Goal: Task Accomplishment & Management: Manage account settings

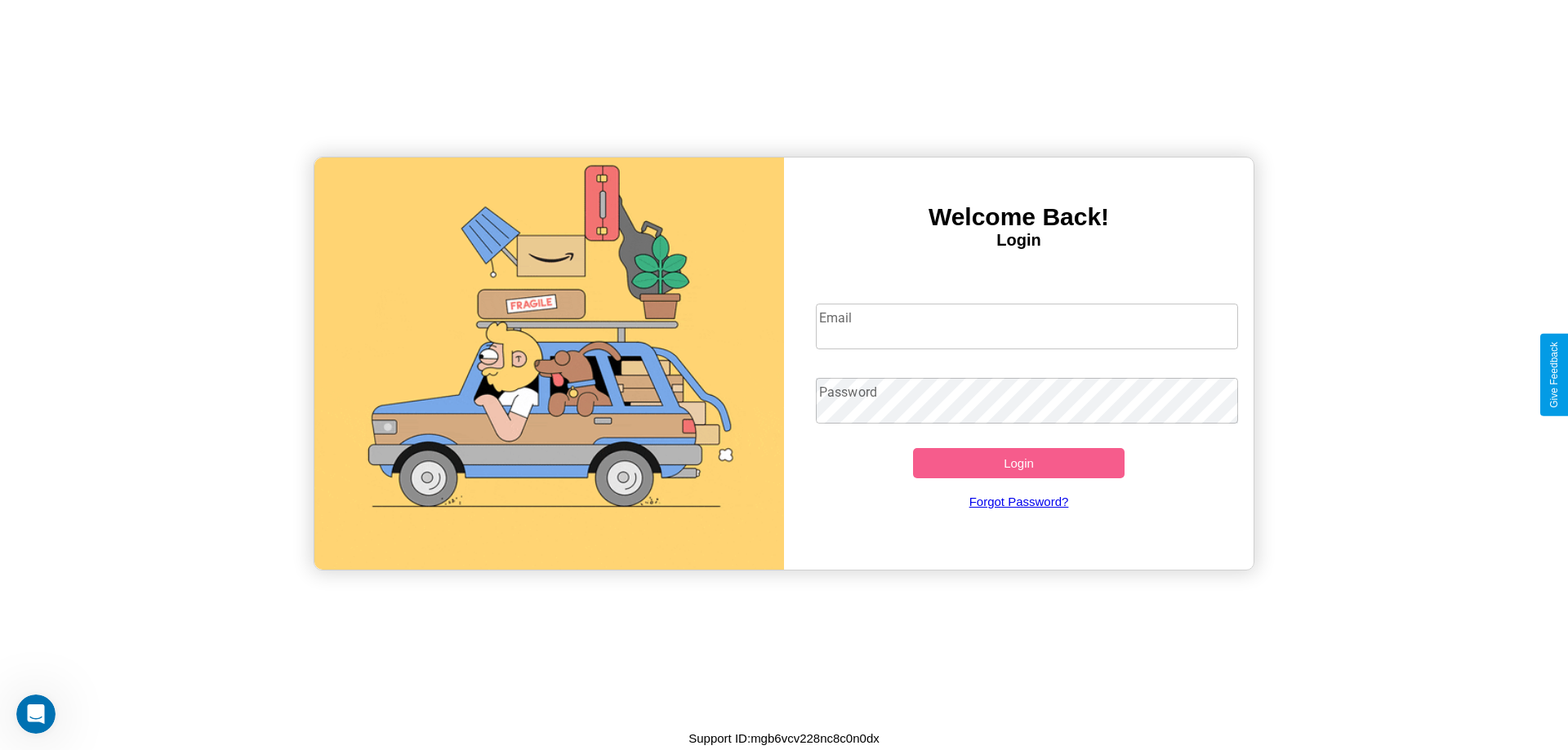
click at [1026, 326] on input "Email" at bounding box center [1026, 326] width 422 height 46
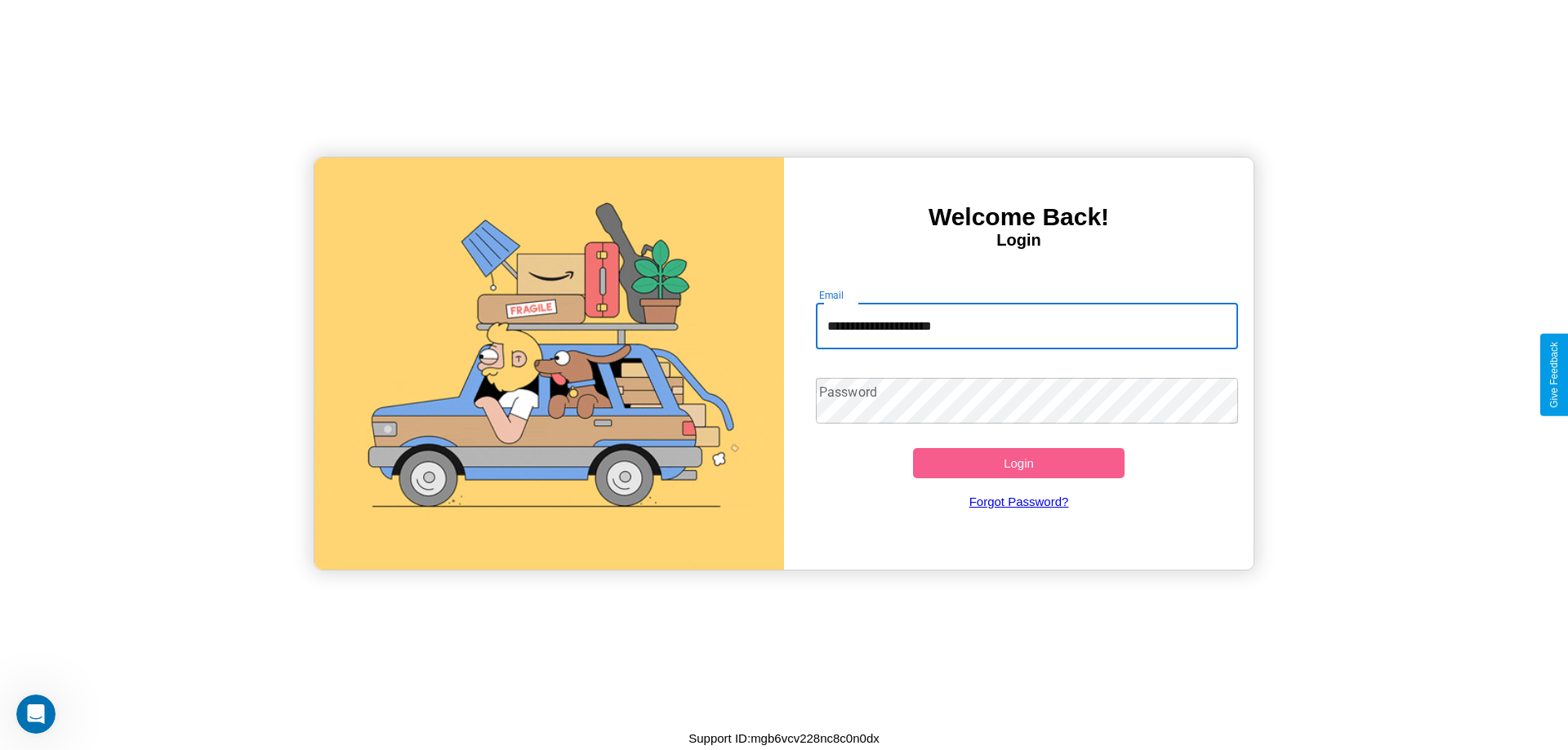
type input "**********"
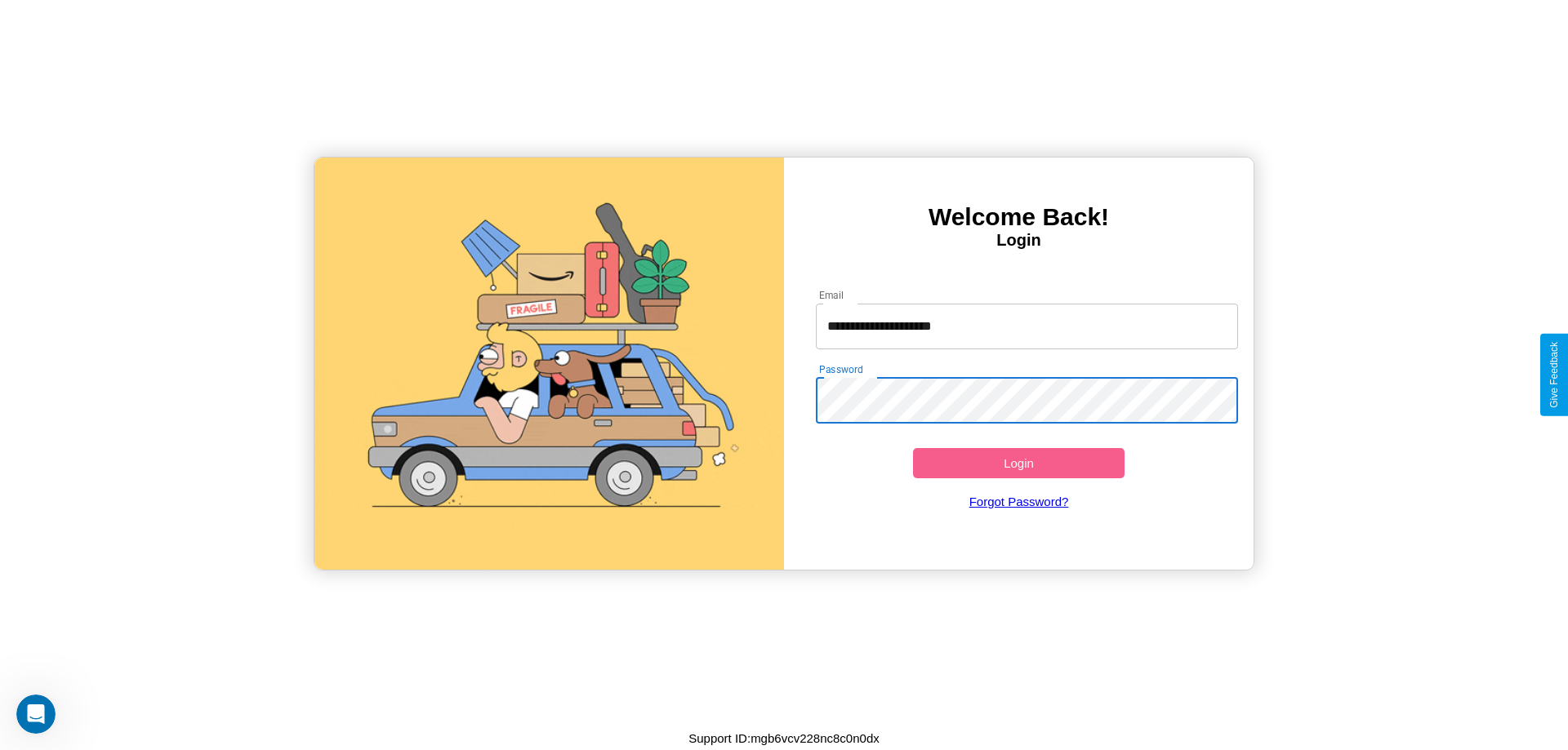
click at [1019, 462] on button "Login" at bounding box center [1019, 462] width 212 height 30
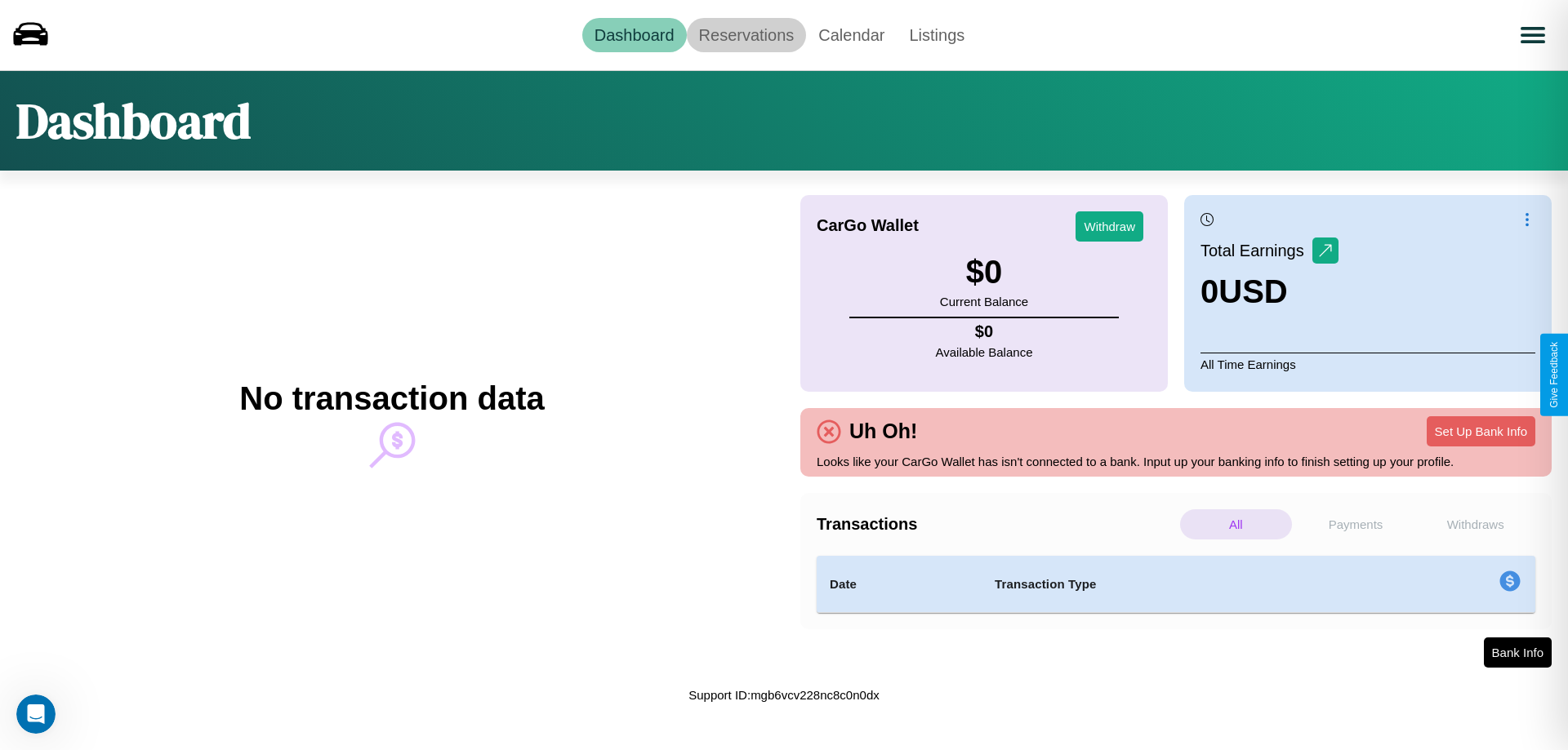
click at [745, 34] on link "Reservations" at bounding box center [746, 34] width 120 height 34
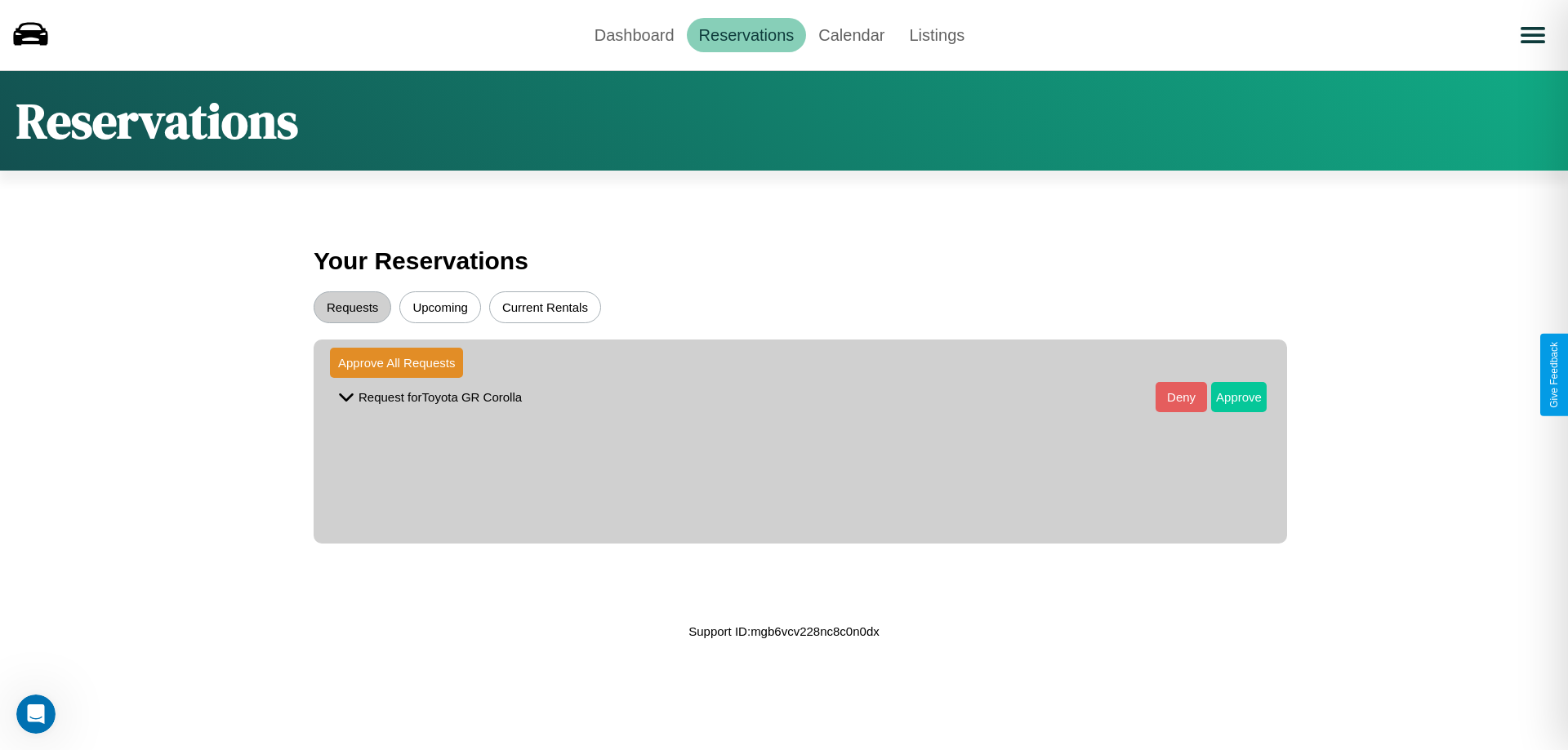
click at [1226, 397] on button "Approve" at bounding box center [1238, 397] width 56 height 30
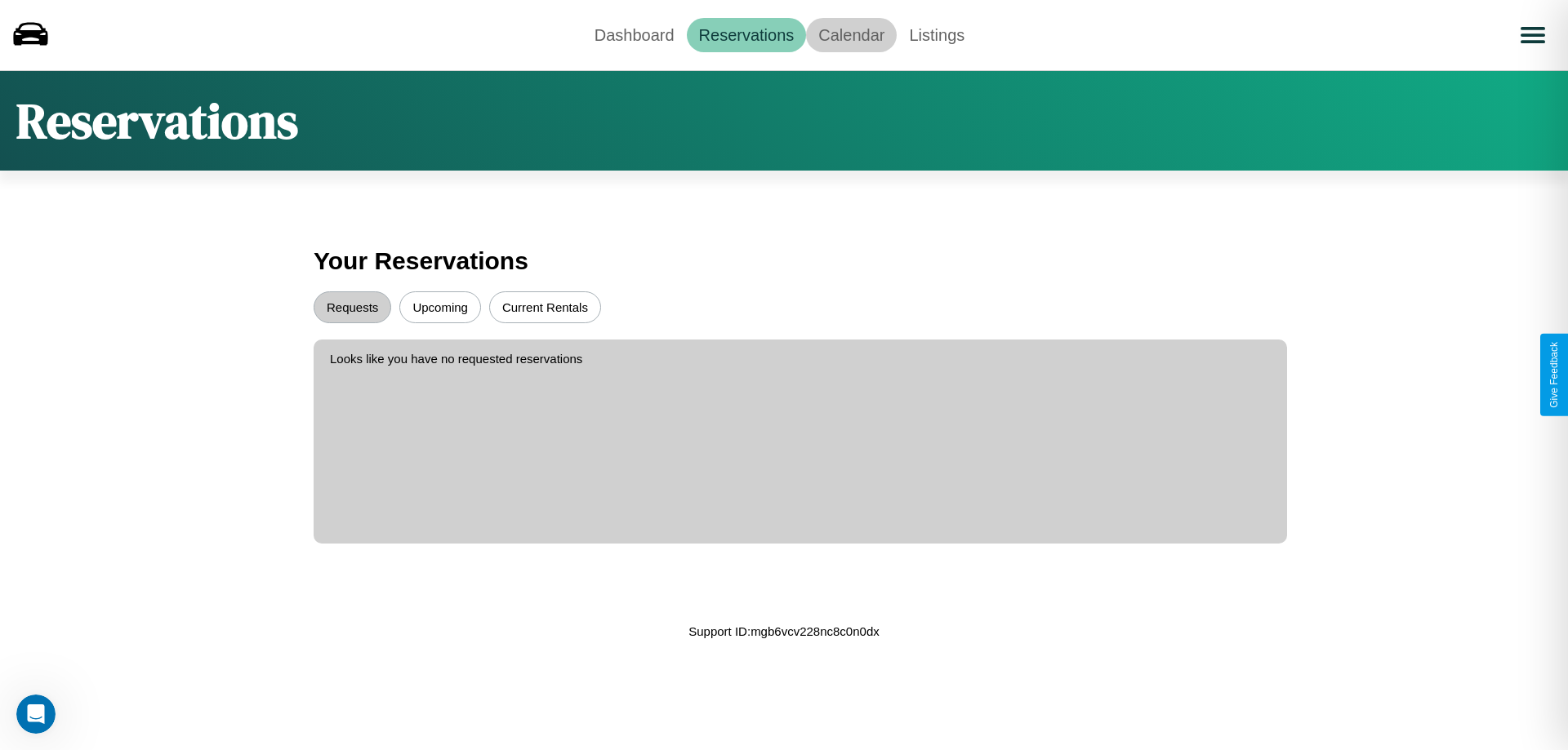
click at [851, 34] on link "Calendar" at bounding box center [851, 34] width 91 height 34
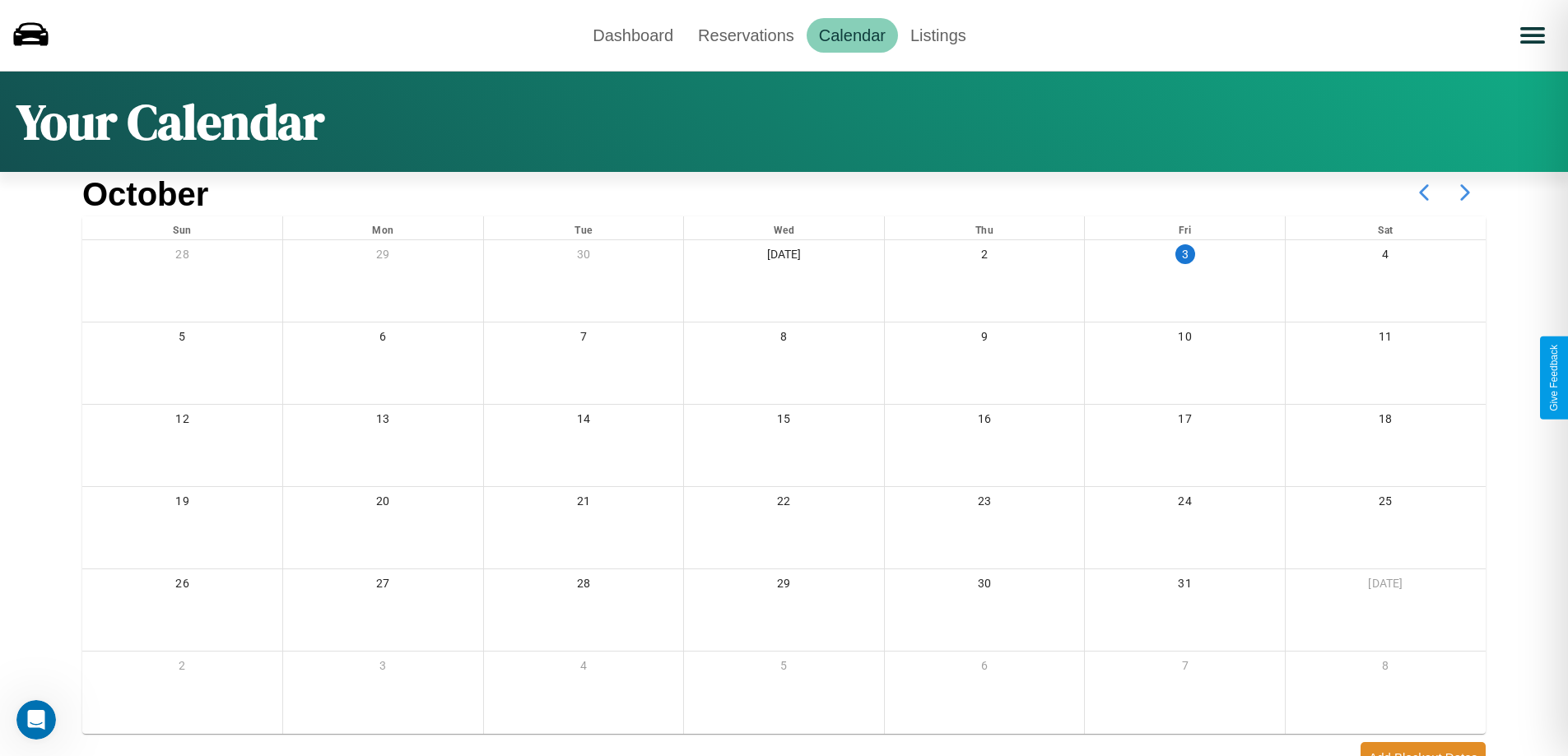
click at [1466, 193] on icon at bounding box center [1466, 193] width 41 height 41
